Goal: Download file/media

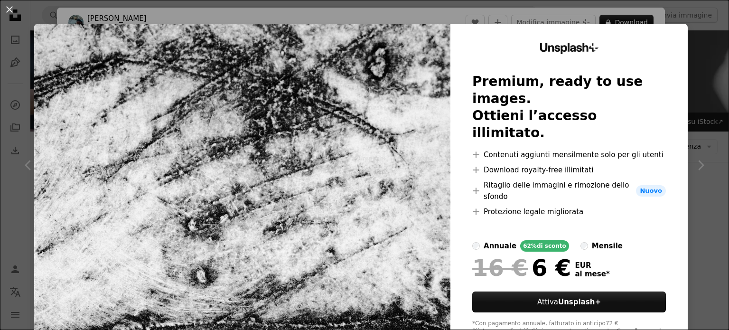
scroll to position [10143, 0]
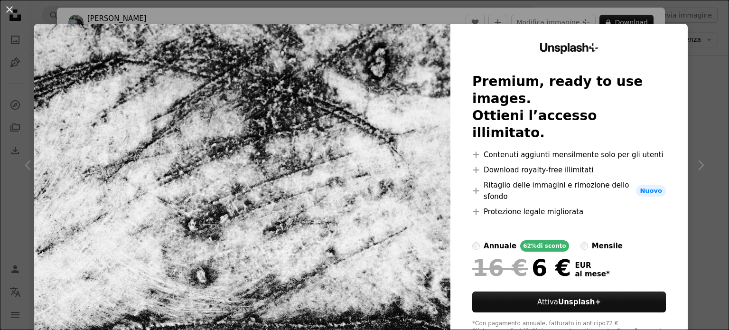
click at [697, 34] on div "An X shape Unsplash+ Premium, ready to use images. Ottieni l’accesso illimitato…" at bounding box center [364, 165] width 729 height 330
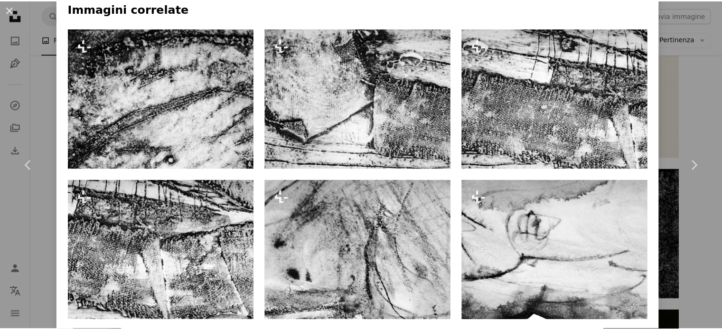
scroll to position [651, 0]
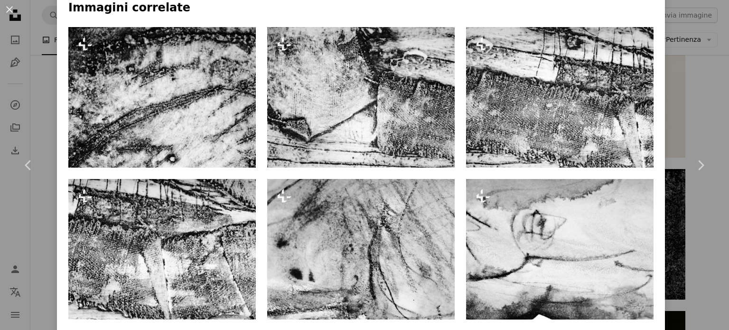
click at [40, 48] on div "An X shape Chevron left Chevron right [PERSON_NAME] Per Unsplash+ A heart A plu…" at bounding box center [364, 165] width 729 height 330
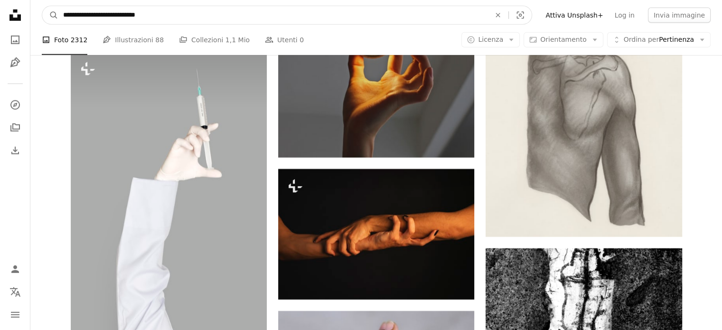
scroll to position [9952, 0]
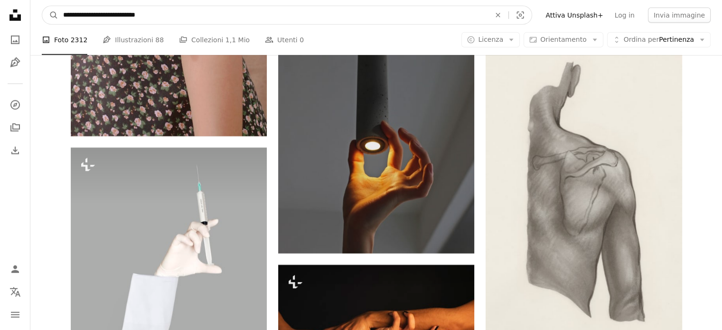
drag, startPoint x: 114, startPoint y: 14, endPoint x: 13, endPoint y: 1, distance: 101.4
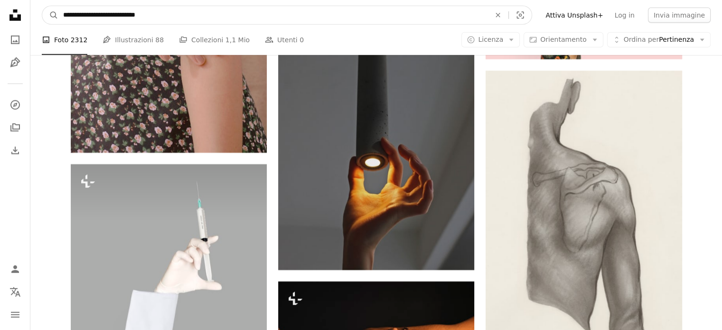
drag, startPoint x: 168, startPoint y: 16, endPoint x: 0, endPoint y: 12, distance: 167.6
type input "**********"
click button "A magnifying glass" at bounding box center [50, 15] width 16 height 18
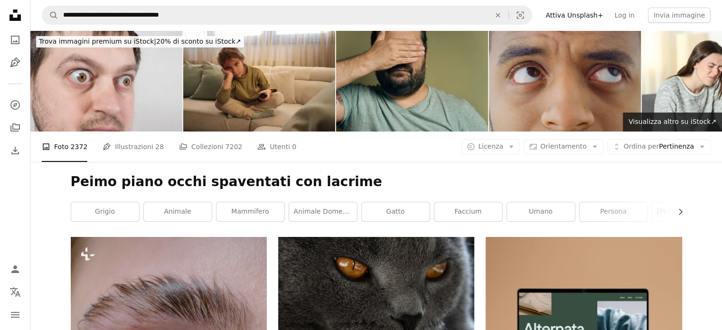
click at [93, 27] on nav "**********" at bounding box center [376, 15] width 692 height 30
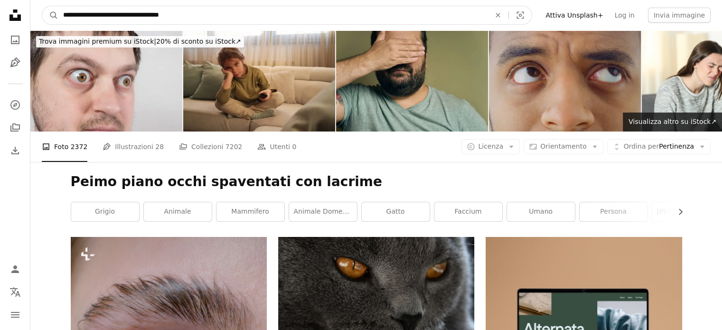
drag, startPoint x: 103, startPoint y: 15, endPoint x: 201, endPoint y: 11, distance: 98.8
click at [201, 11] on input "**********" at bounding box center [272, 15] width 429 height 18
type input "**********"
click button "A magnifying glass" at bounding box center [50, 15] width 16 height 18
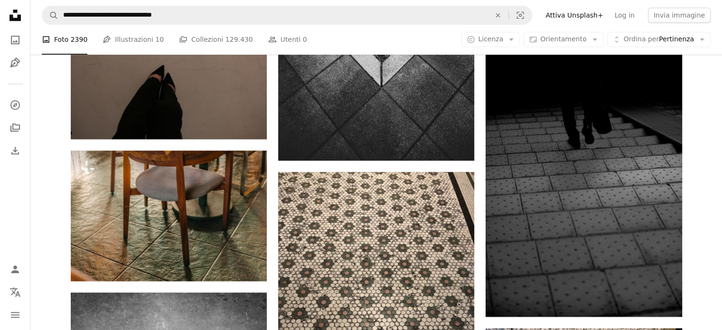
scroll to position [1011, 0]
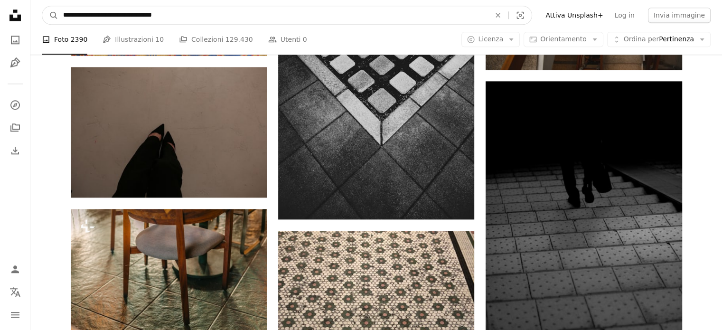
drag, startPoint x: 103, startPoint y: 15, endPoint x: 125, endPoint y: 17, distance: 22.9
click at [125, 17] on input "**********" at bounding box center [272, 15] width 429 height 18
type input "**********"
click button "A magnifying glass" at bounding box center [50, 15] width 16 height 18
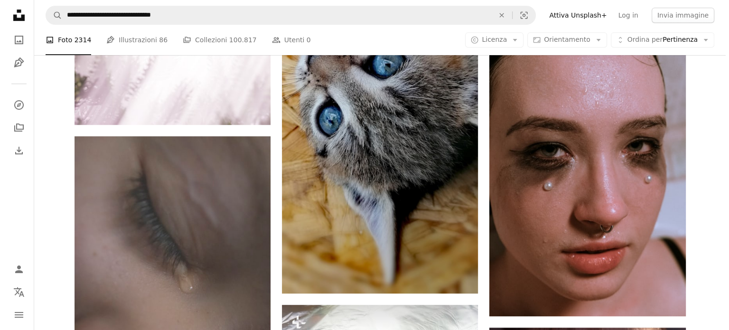
scroll to position [495, 0]
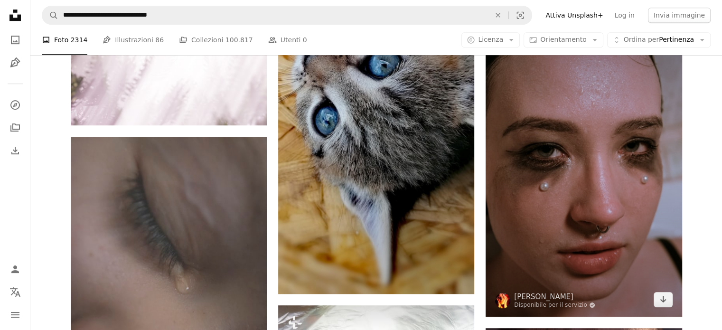
click at [551, 213] on img at bounding box center [584, 162] width 196 height 309
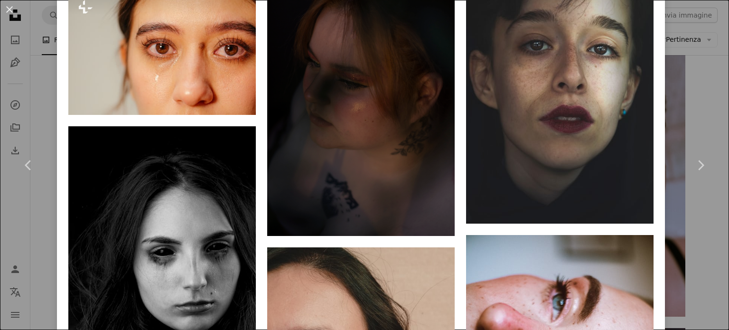
scroll to position [1917, 0]
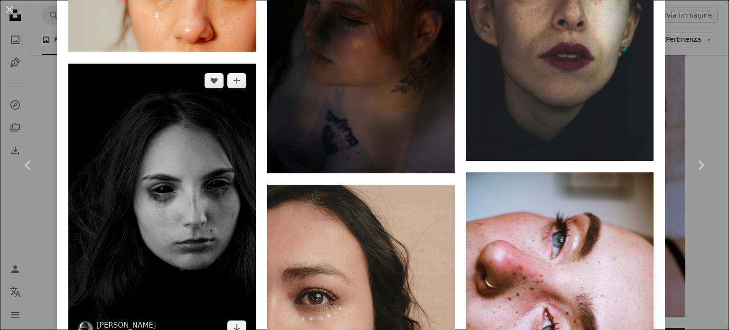
click at [161, 237] on img at bounding box center [161, 204] width 187 height 281
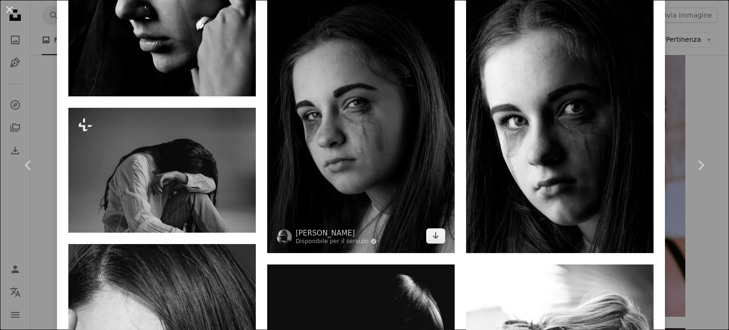
scroll to position [699, 0]
click at [347, 117] on img at bounding box center [360, 112] width 187 height 281
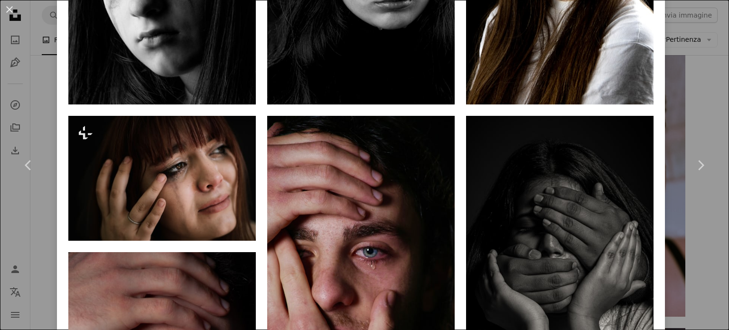
scroll to position [982, 0]
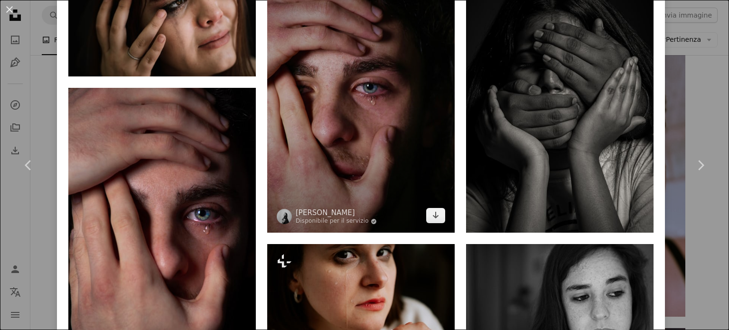
click at [370, 91] on img at bounding box center [360, 92] width 187 height 281
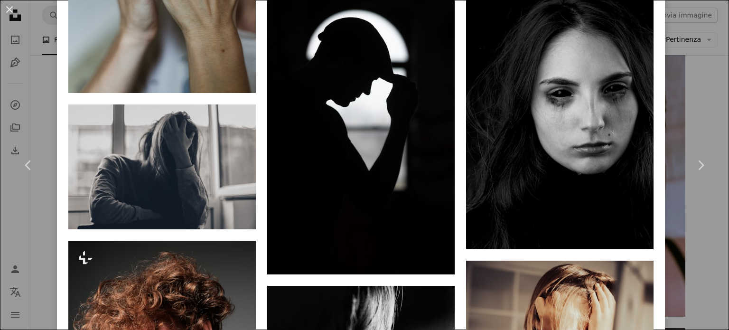
scroll to position [3235, 0]
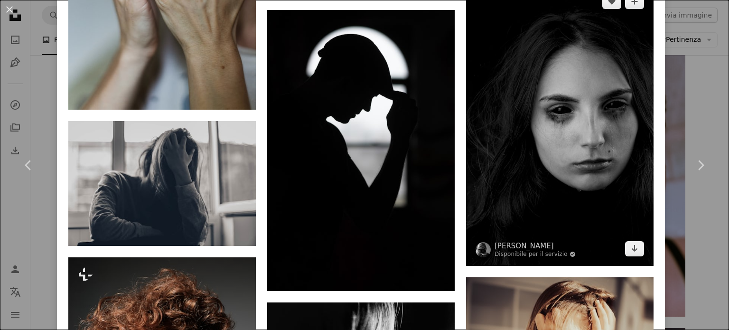
click at [543, 129] on img at bounding box center [559, 124] width 187 height 281
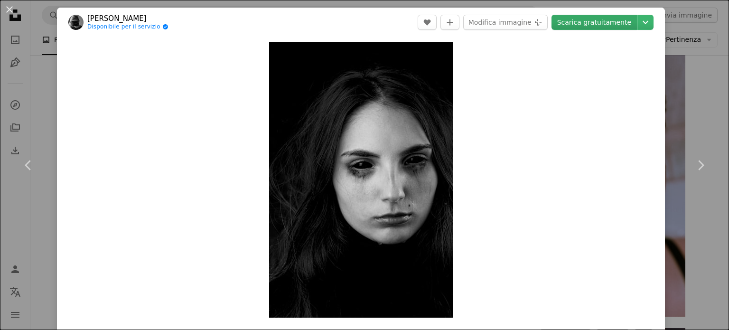
click at [580, 21] on link "Scarica gratuitamente" at bounding box center [593, 22] width 85 height 15
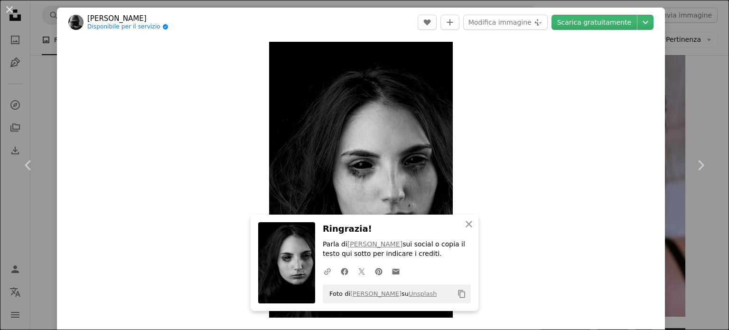
click at [50, 75] on div "An X shape Chevron left Chevron right An X shape Chiudi Ringrazia! Parla di [PE…" at bounding box center [364, 165] width 729 height 330
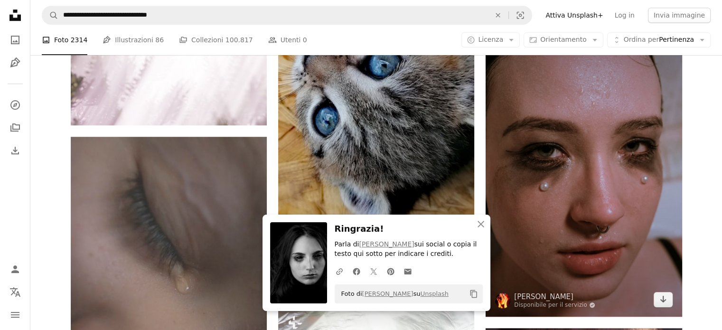
click at [551, 175] on img at bounding box center [584, 162] width 196 height 309
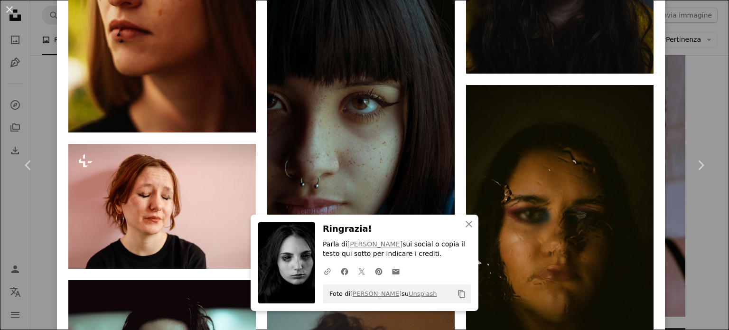
scroll to position [3541, 0]
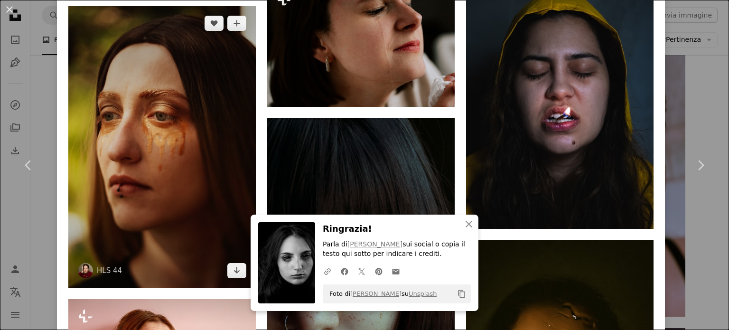
click at [153, 174] on img at bounding box center [161, 146] width 187 height 281
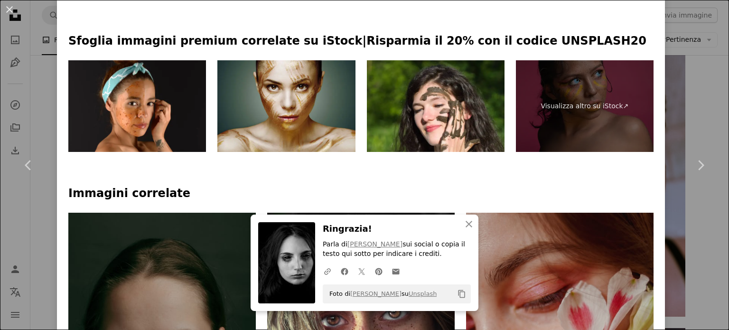
scroll to position [421, 0]
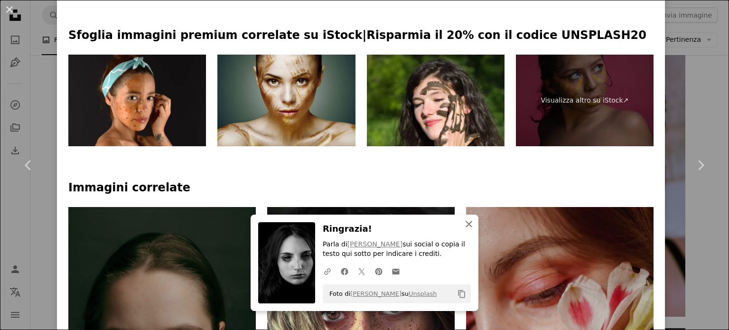
click at [467, 226] on icon "An X shape" at bounding box center [468, 223] width 11 height 11
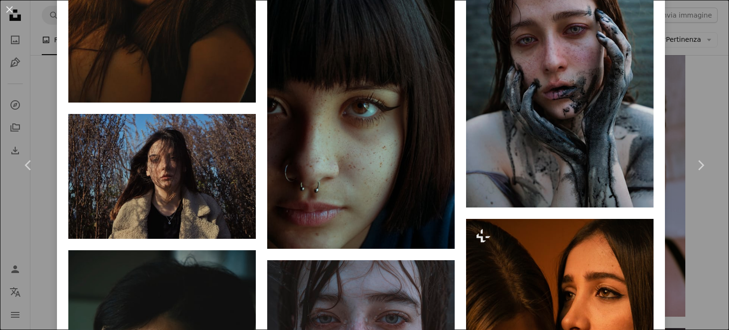
scroll to position [2416, 0]
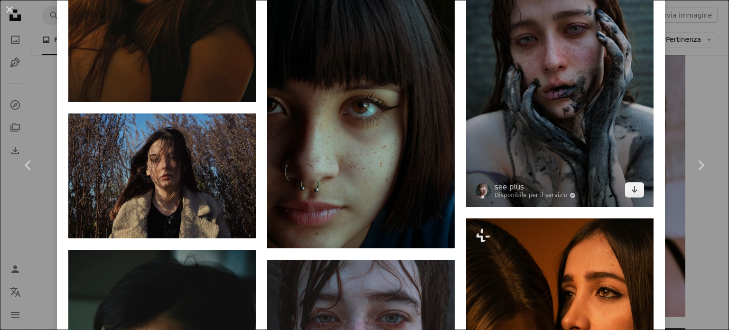
click at [579, 59] on img at bounding box center [559, 77] width 187 height 259
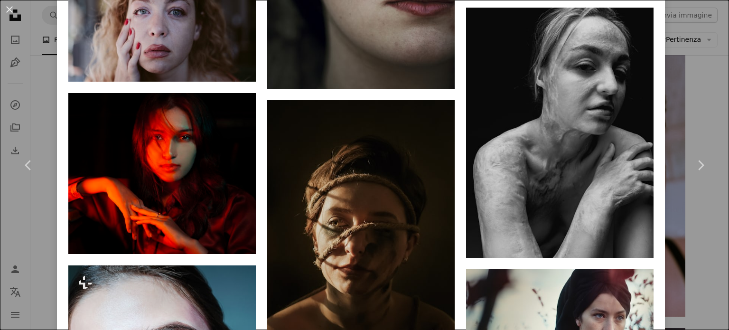
scroll to position [3389, 0]
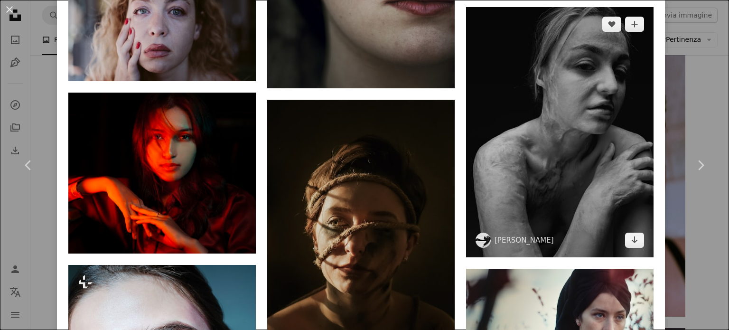
click at [553, 122] on img at bounding box center [559, 132] width 187 height 250
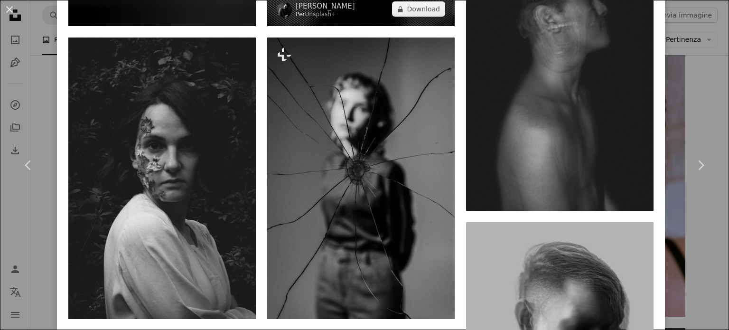
scroll to position [1186, 0]
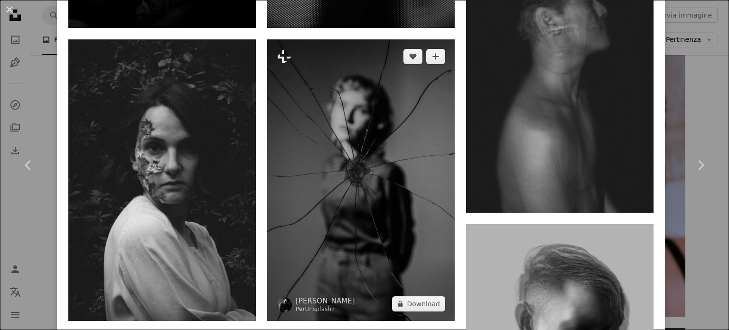
click at [379, 130] on img at bounding box center [360, 179] width 187 height 281
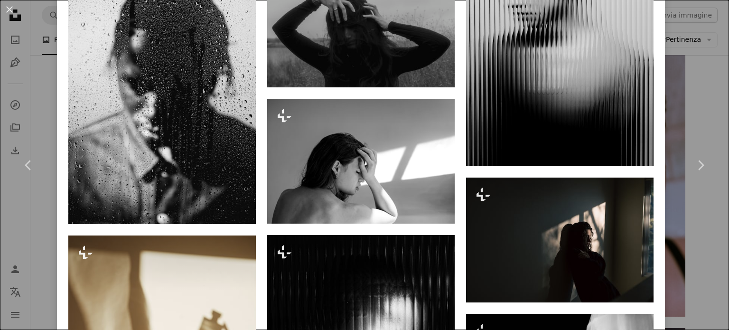
scroll to position [2031, 0]
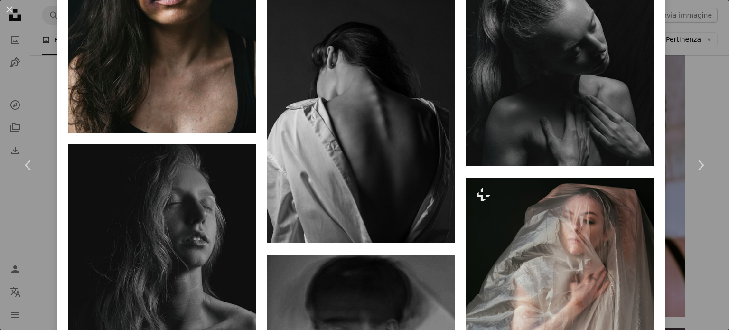
scroll to position [2802, 0]
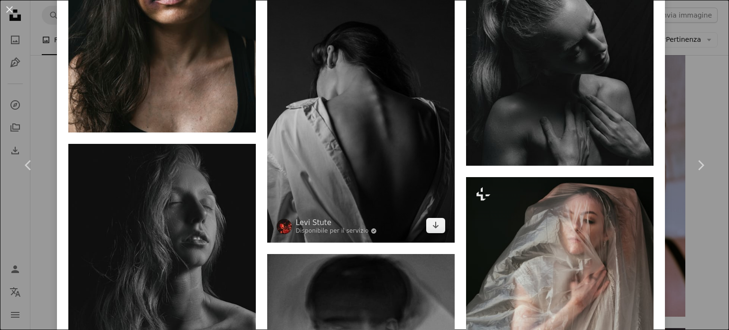
click at [361, 139] on img at bounding box center [360, 101] width 187 height 281
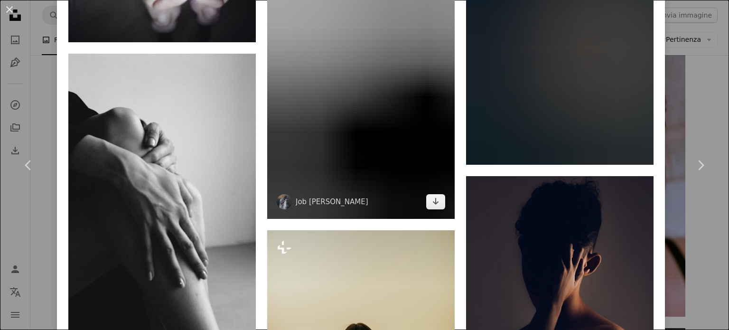
scroll to position [6404, 0]
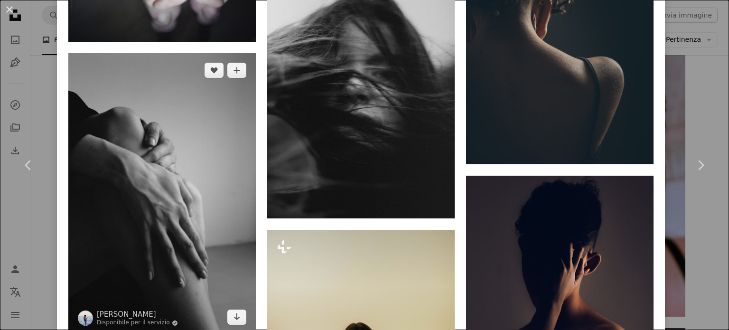
click at [200, 83] on img at bounding box center [161, 193] width 187 height 281
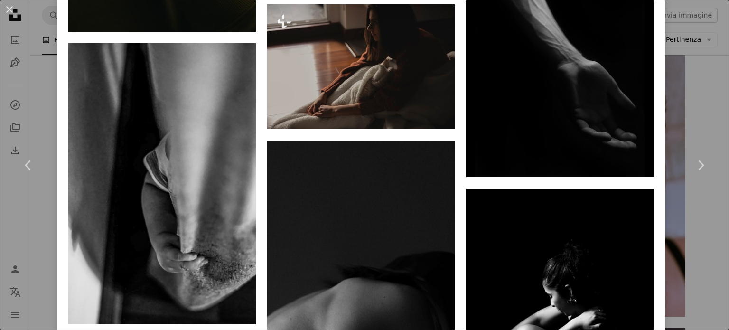
scroll to position [8693, 0]
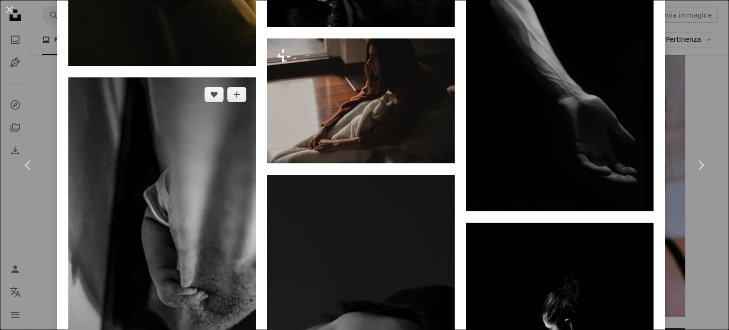
click at [182, 146] on img at bounding box center [161, 217] width 187 height 281
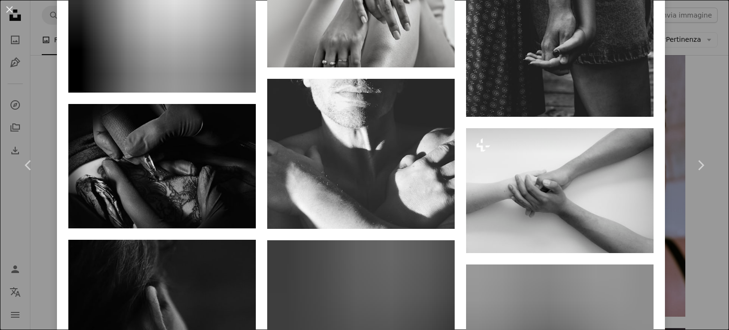
scroll to position [4001, 0]
